Goal: Register for event/course

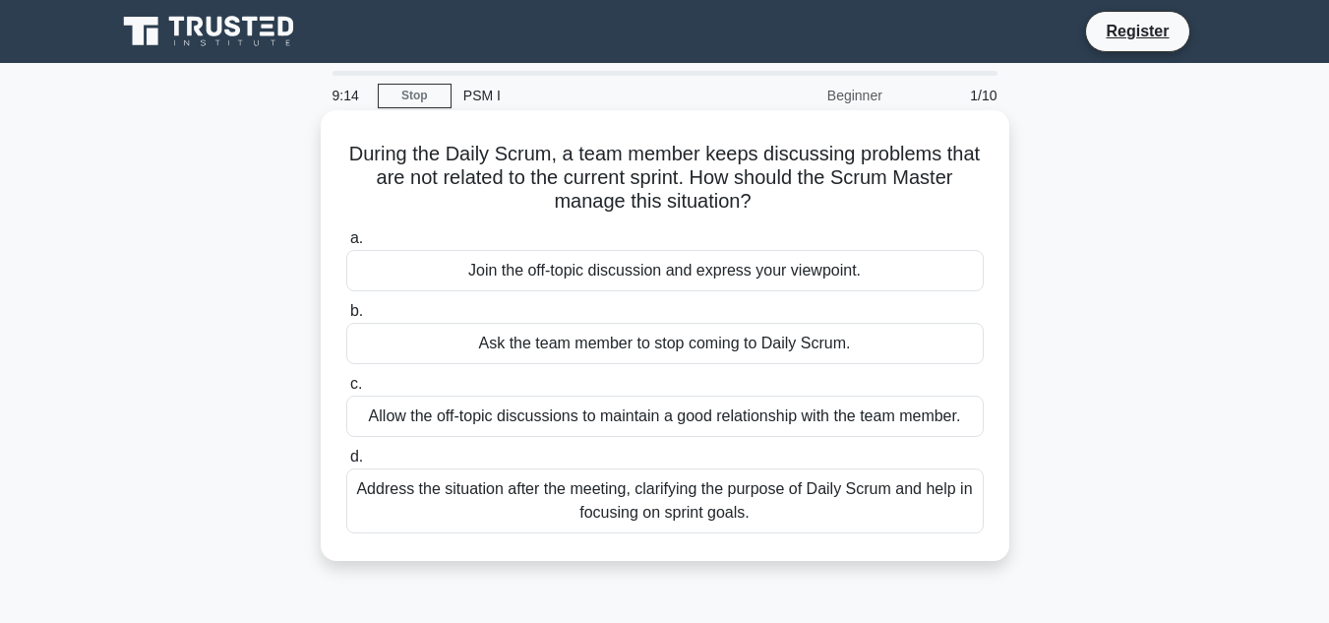
click at [621, 506] on div "Address the situation after the meeting, clarifying the purpose of Daily Scrum …" at bounding box center [664, 500] width 637 height 65
click at [346, 463] on input "d. Address the situation after the meeting, clarifying the purpose of Daily Scr…" at bounding box center [346, 456] width 0 height 13
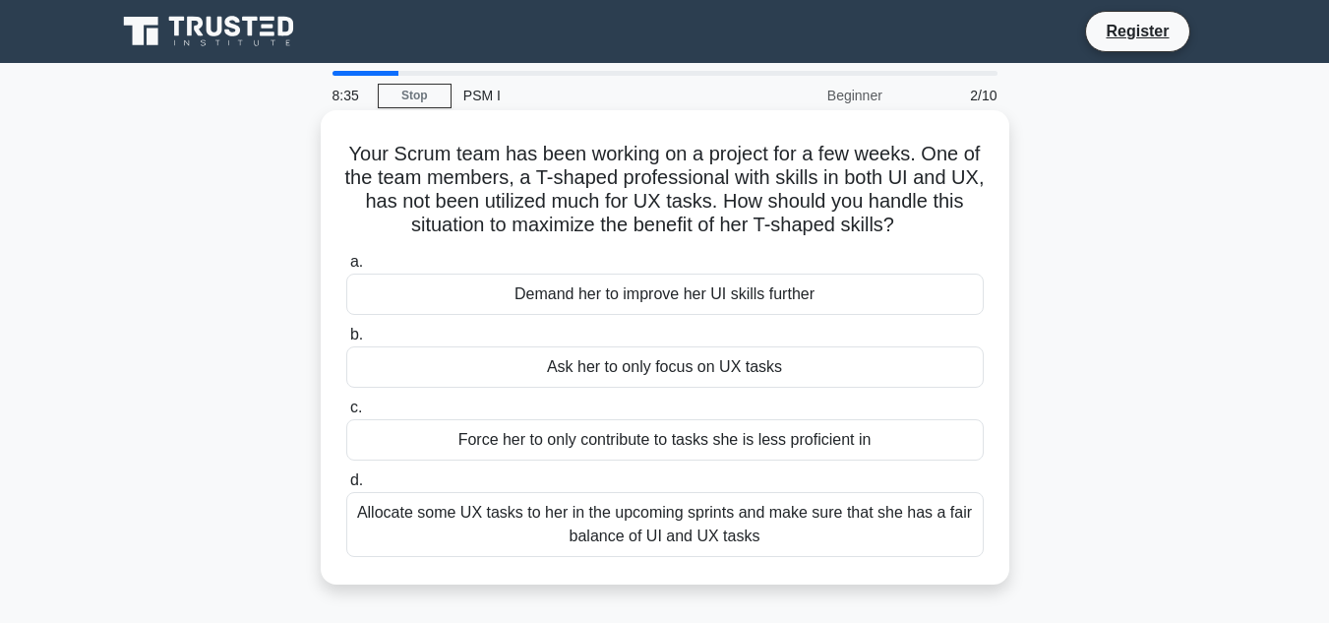
click at [607, 524] on div "Allocate some UX tasks to her in the upcoming sprints and make sure that she ha…" at bounding box center [664, 524] width 637 height 65
click at [346, 487] on input "d. Allocate some UX tasks to her in the upcoming sprints and make sure that she…" at bounding box center [346, 480] width 0 height 13
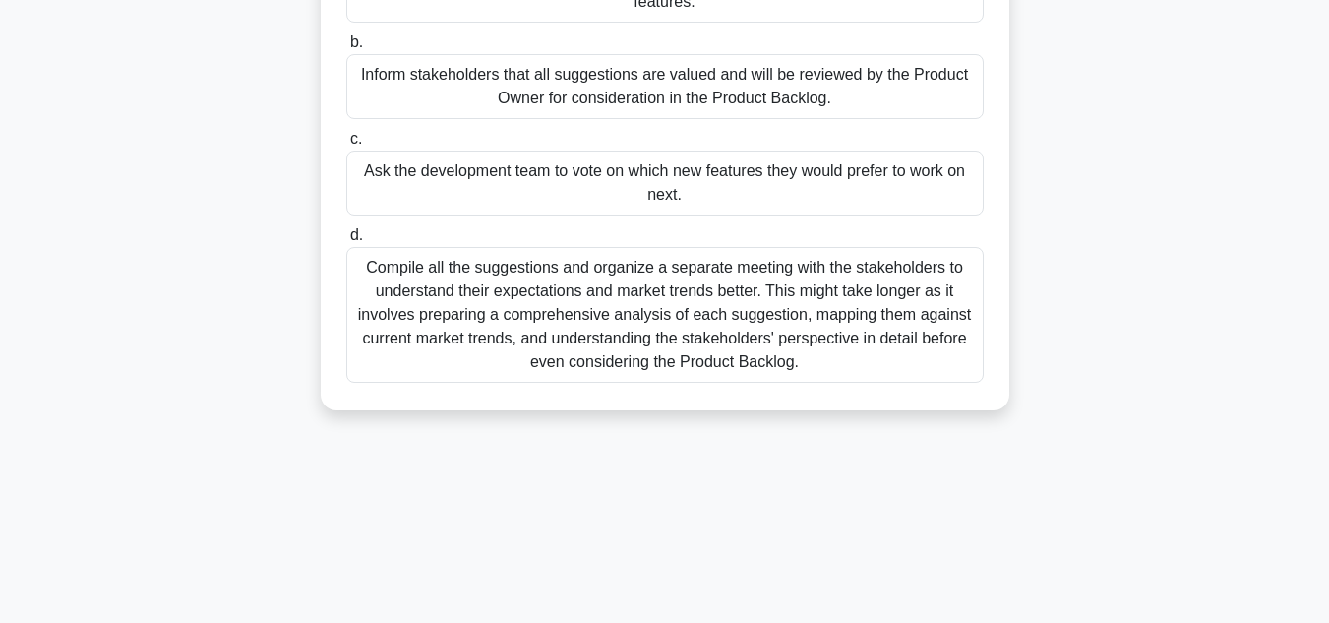
scroll to position [274, 0]
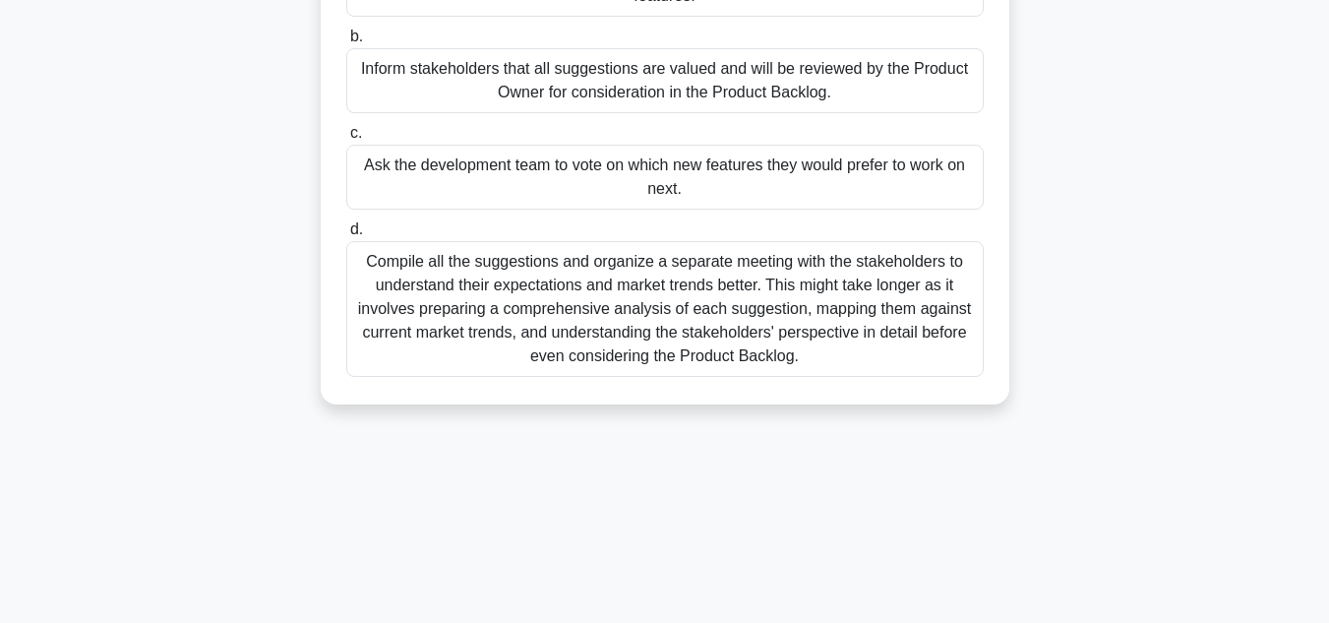
click at [533, 289] on div "Compile all the suggestions and organize a separate meeting with the stakeholde…" at bounding box center [664, 309] width 637 height 136
click at [346, 236] on input "d. Compile all the suggestions and organize a separate meeting with the stakeho…" at bounding box center [346, 229] width 0 height 13
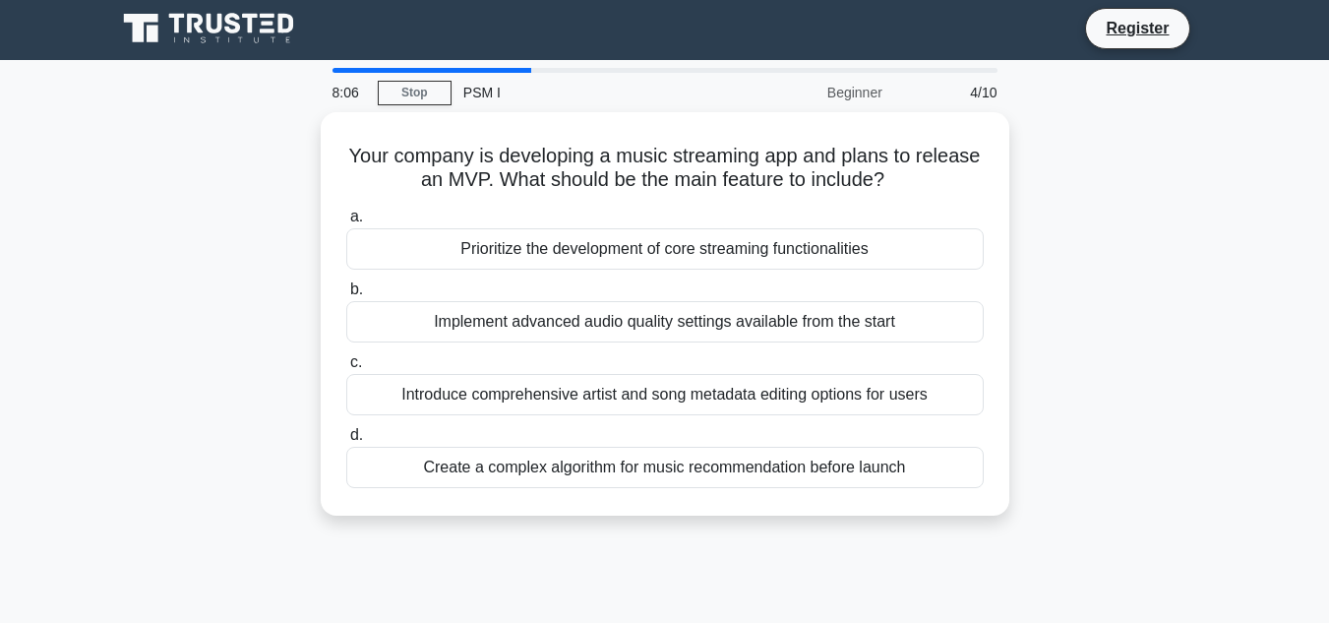
scroll to position [0, 0]
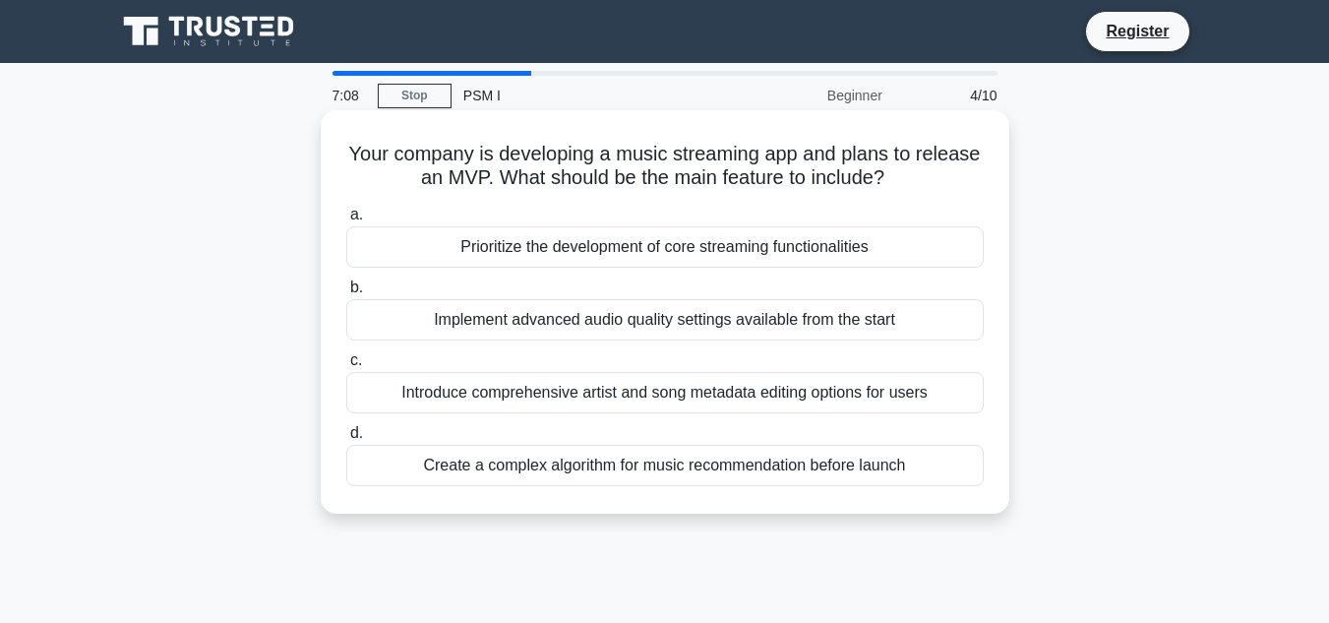
click at [636, 464] on div "Create a complex algorithm for music recommendation before launch" at bounding box center [664, 465] width 637 height 41
click at [346, 440] on input "d. Create a complex algorithm for music recommendation before launch" at bounding box center [346, 433] width 0 height 13
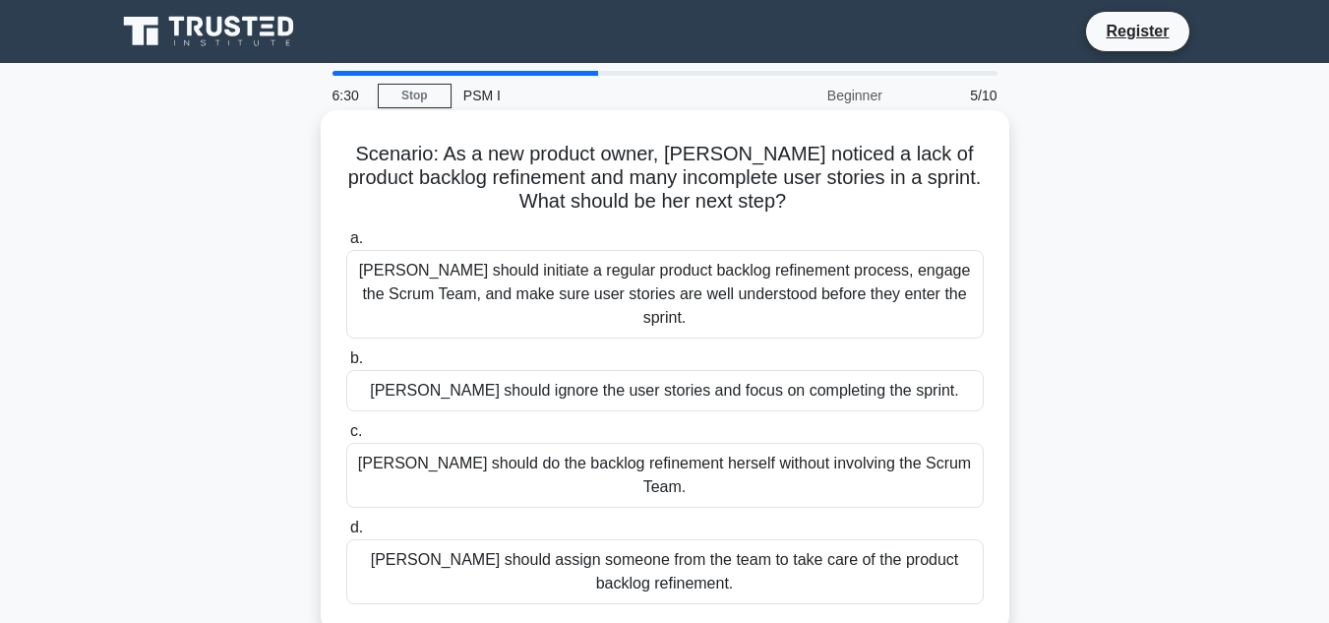
click at [611, 295] on div "Sara should initiate a regular product backlog refinement process, engage the S…" at bounding box center [664, 294] width 637 height 89
click at [346, 245] on input "a. Sara should initiate a regular product backlog refinement process, engage th…" at bounding box center [346, 238] width 0 height 13
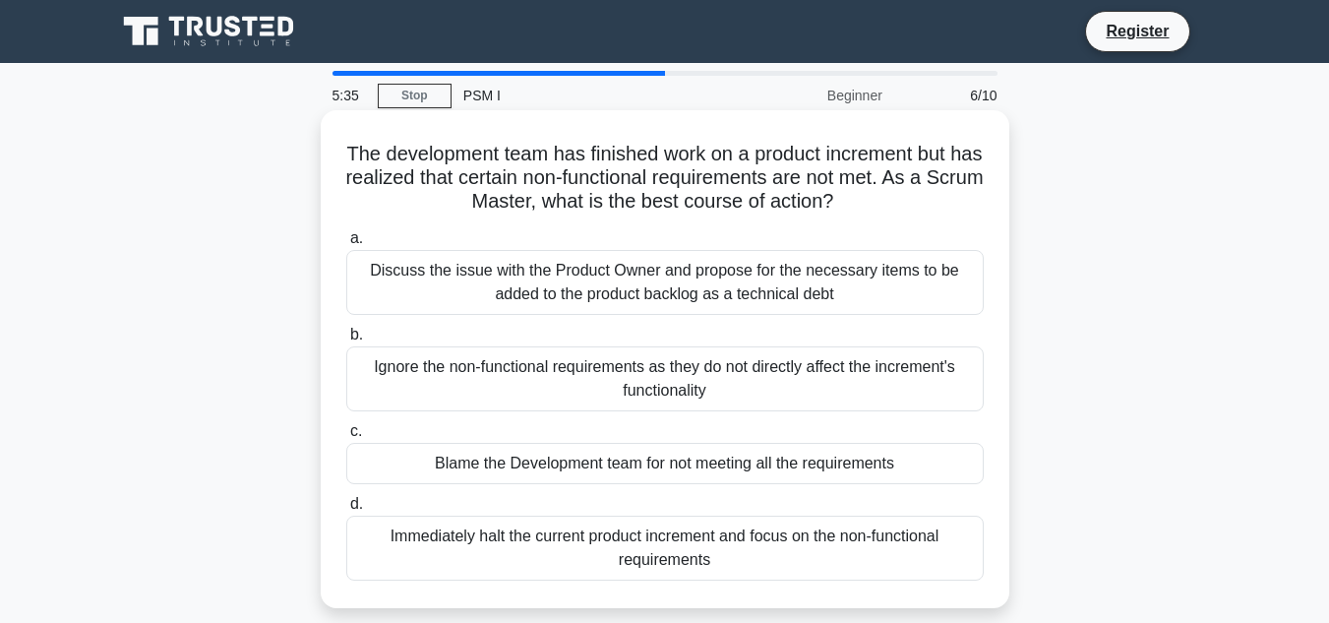
click at [683, 283] on div "Discuss the issue with the Product Owner and propose for the necessary items to…" at bounding box center [664, 282] width 637 height 65
click at [346, 245] on input "a. Discuss the issue with the Product Owner and propose for the necessary items…" at bounding box center [346, 238] width 0 height 13
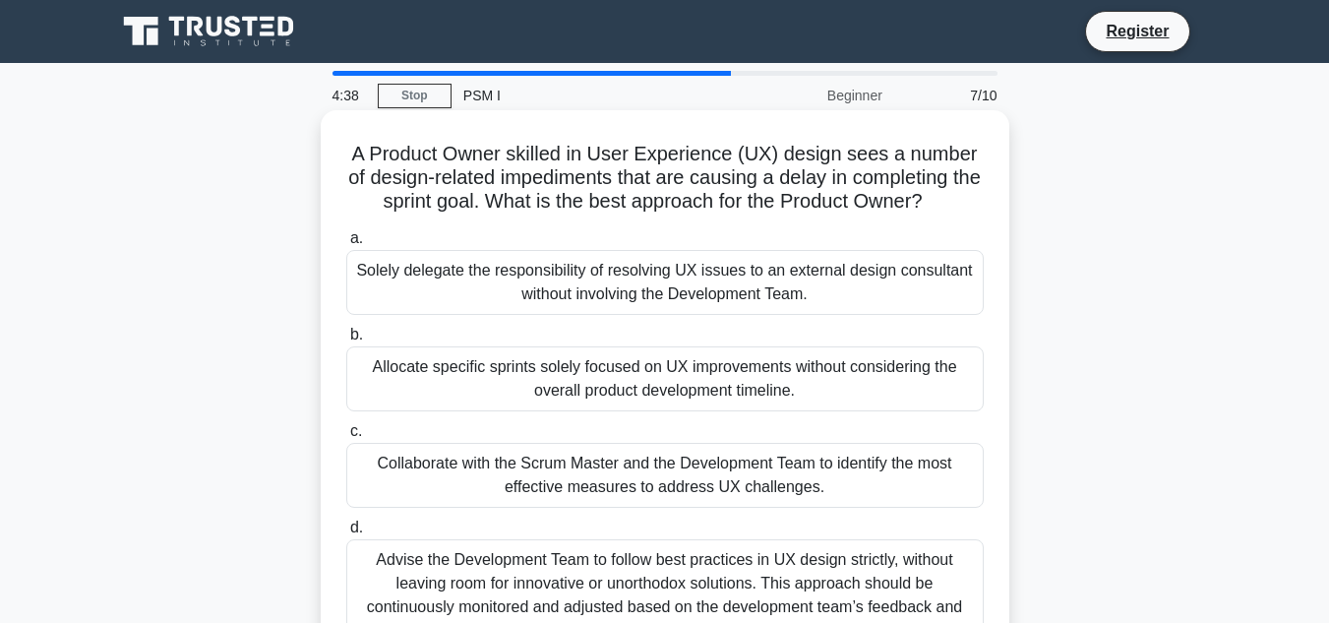
click at [676, 494] on div "Collaborate with the Scrum Master and the Development Team to identify the most…" at bounding box center [664, 475] width 637 height 65
click at [346, 438] on input "c. Collaborate with the Scrum Master and the Development Team to identify the m…" at bounding box center [346, 431] width 0 height 13
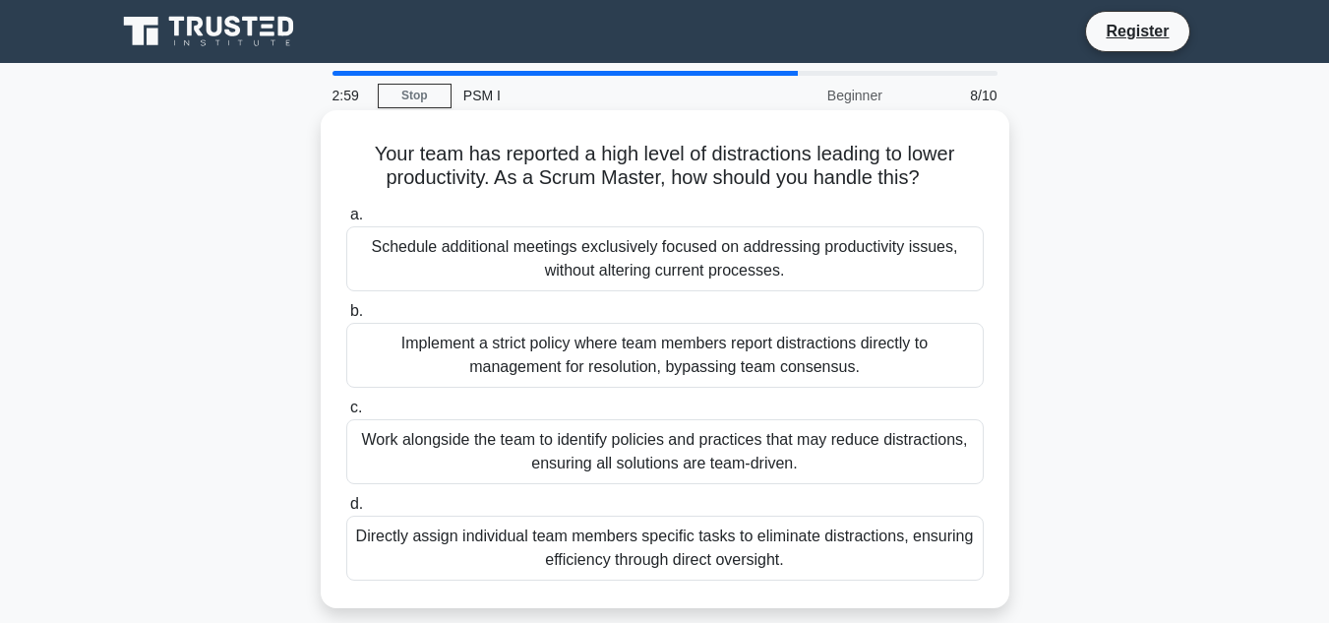
click at [637, 459] on div "Work alongside the team to identify policies and practices that may reduce dist…" at bounding box center [664, 451] width 637 height 65
click at [346, 414] on input "c. Work alongside the team to identify policies and practices that may reduce d…" at bounding box center [346, 407] width 0 height 13
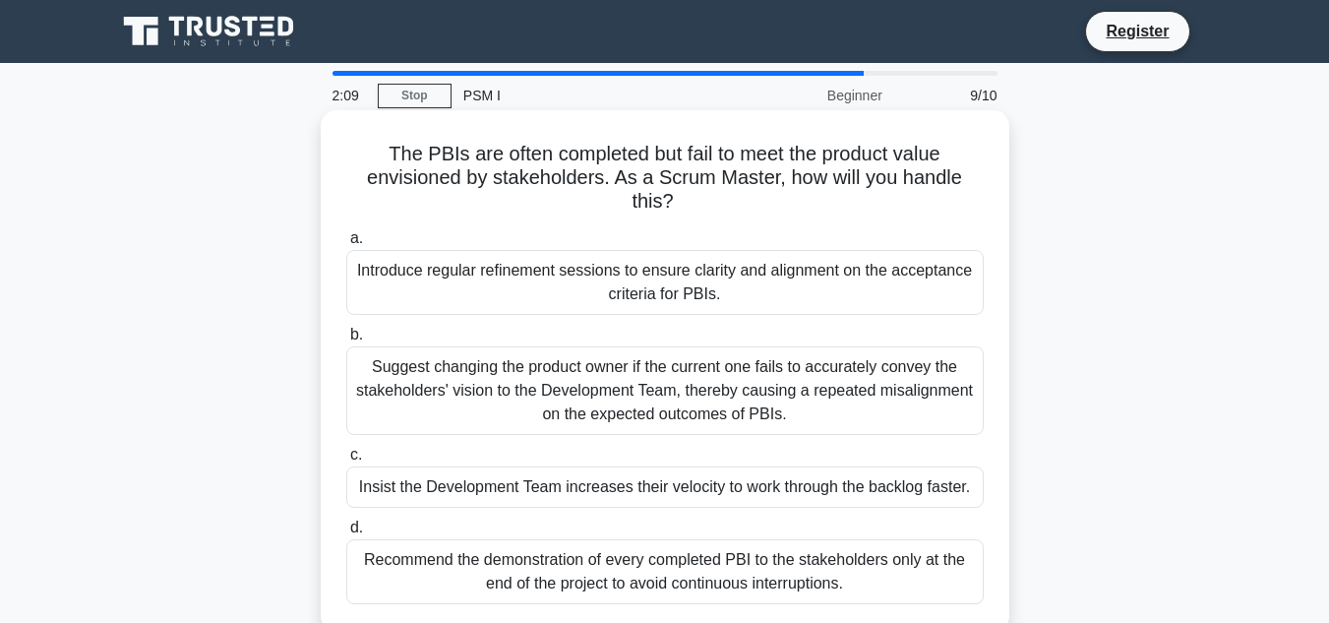
click at [637, 279] on div "Introduce regular refinement sessions to ensure clarity and alignment on the ac…" at bounding box center [664, 282] width 637 height 65
click at [346, 245] on input "a. Introduce regular refinement sessions to ensure clarity and alignment on the…" at bounding box center [346, 238] width 0 height 13
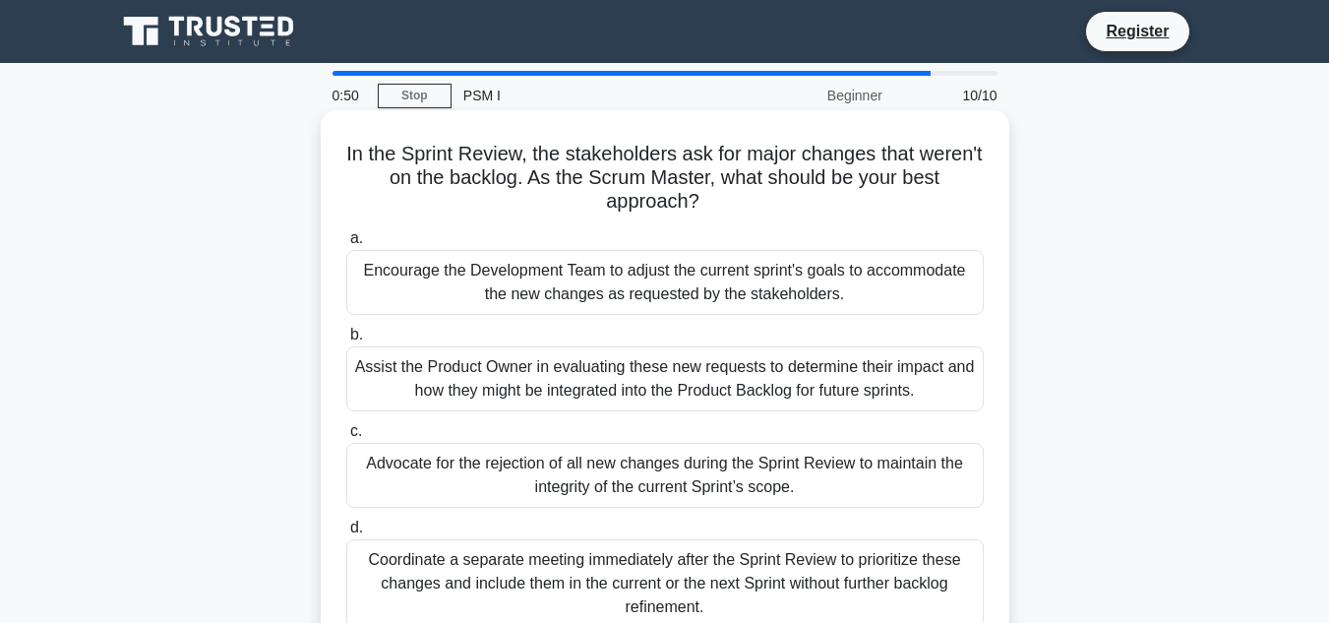
click at [630, 365] on div "Assist the Product Owner in evaluating these new requests to determine their im…" at bounding box center [664, 378] width 637 height 65
click at [346, 341] on input "b. Assist the Product Owner in evaluating these new requests to determine their…" at bounding box center [346, 335] width 0 height 13
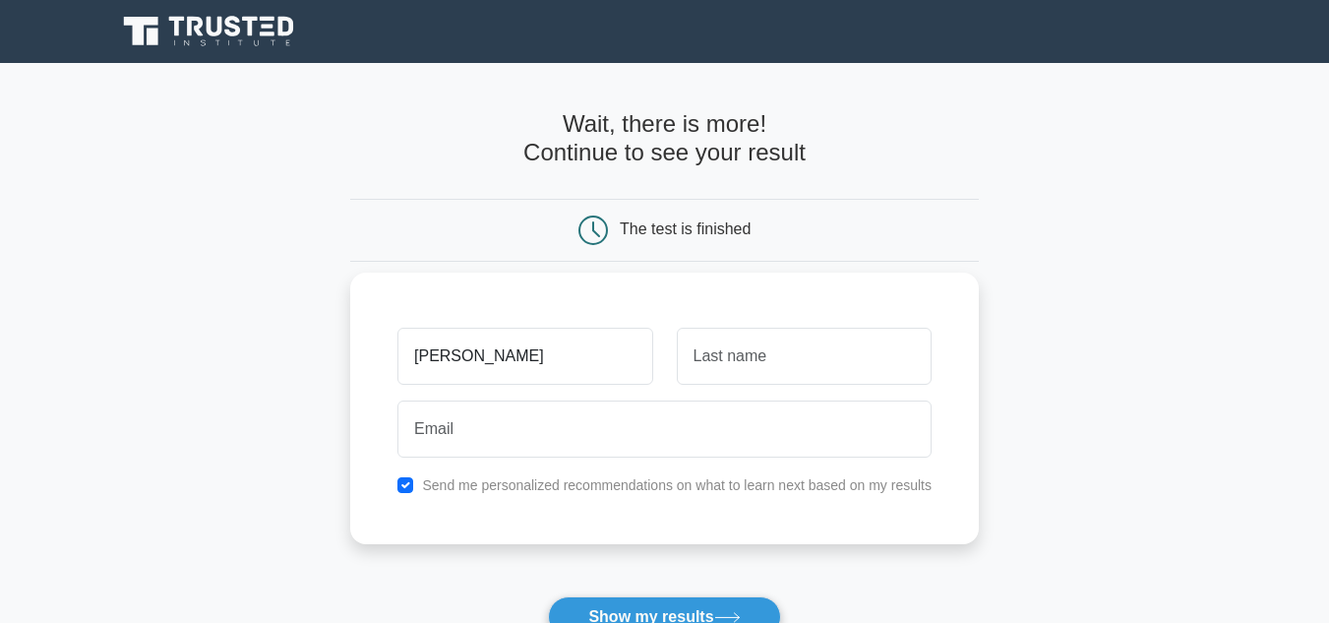
type input "[PERSON_NAME]"
click at [717, 337] on input "text" at bounding box center [804, 356] width 255 height 57
type input "Alonge"
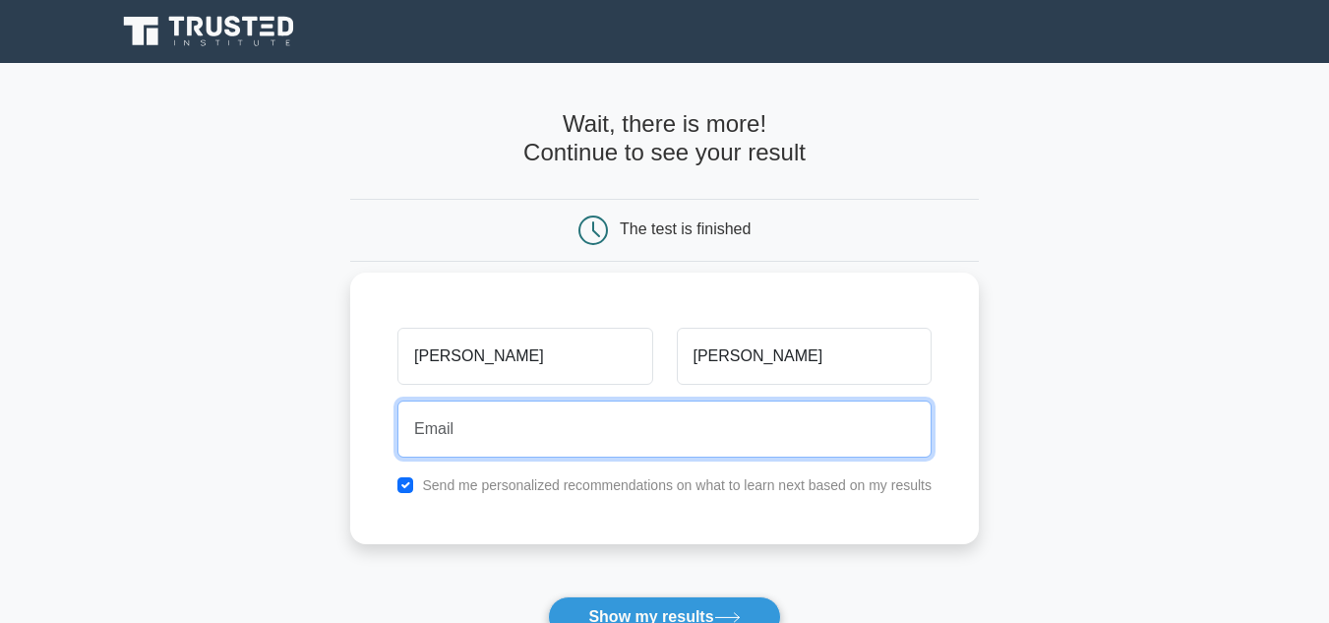
click at [680, 419] on input "email" at bounding box center [664, 428] width 534 height 57
type input "godwinudohf8@outlook.com"
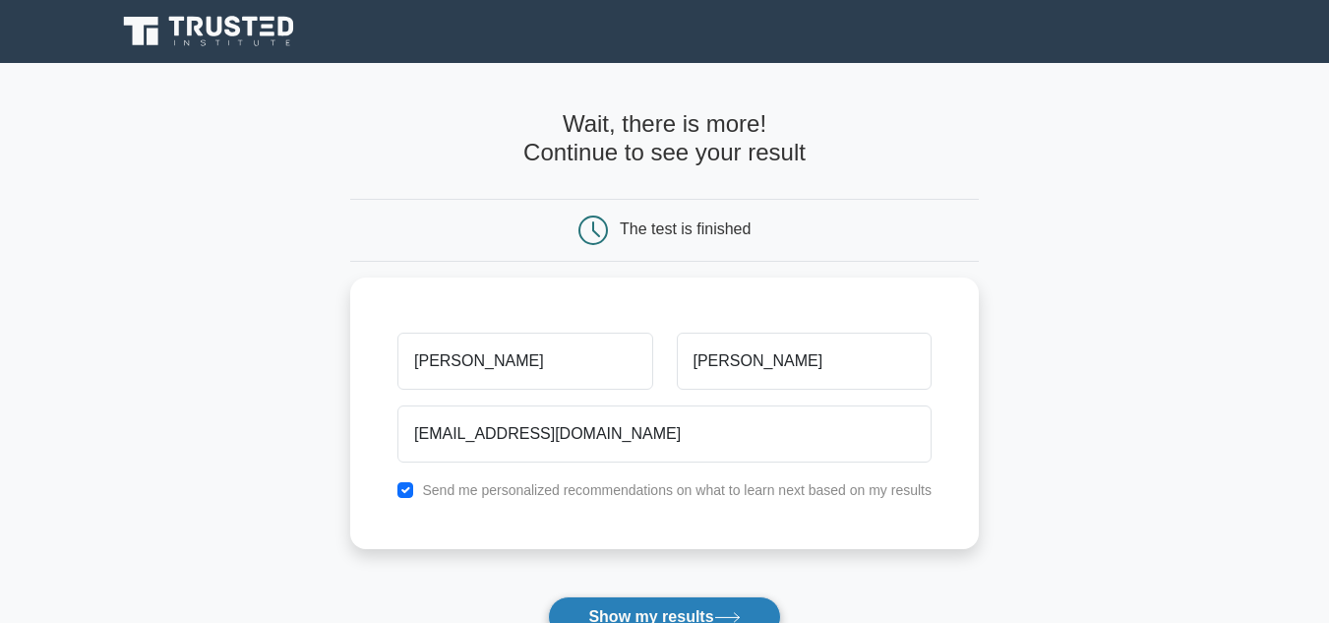
click at [656, 603] on button "Show my results" at bounding box center [664, 616] width 232 height 41
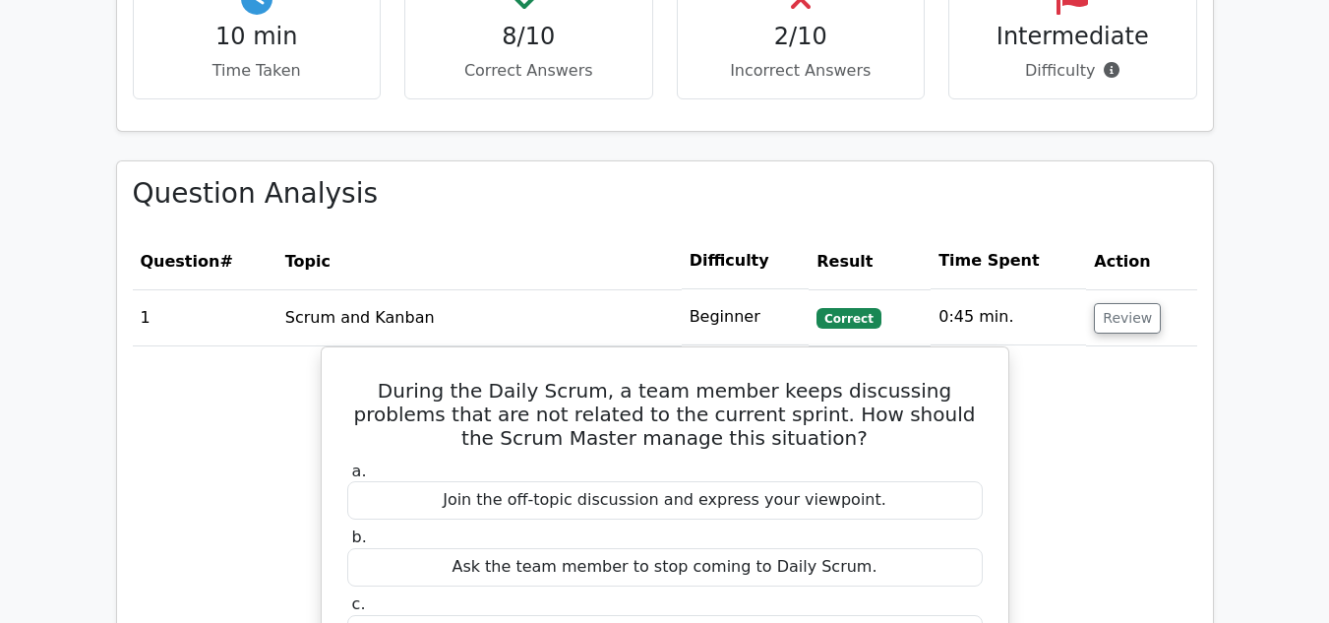
scroll to position [1356, 0]
